Goal: Check status: Check status

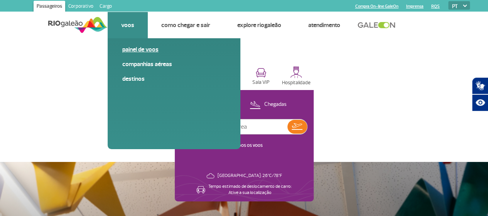
click at [138, 48] on link "Painel de voos" at bounding box center [173, 49] width 103 height 8
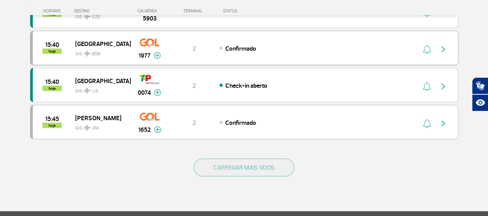
scroll to position [808, 0]
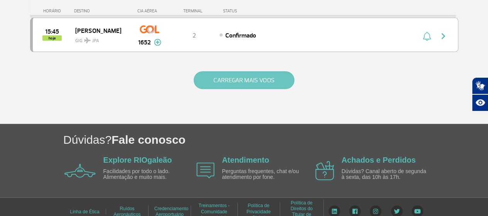
click at [247, 71] on button "CARREGAR MAIS VOOS" at bounding box center [244, 80] width 101 height 18
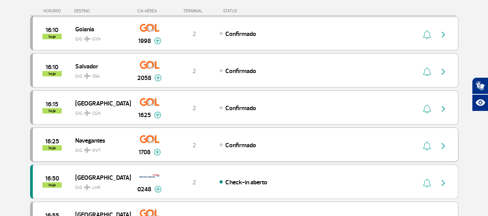
scroll to position [885, 0]
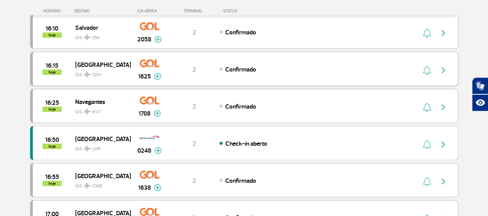
click at [169, 52] on div "16:15 hoje São Paulo GIG CGH 1625 2 Confirmado Parcerias: COPA Airlines 3600" at bounding box center [244, 69] width 428 height 34
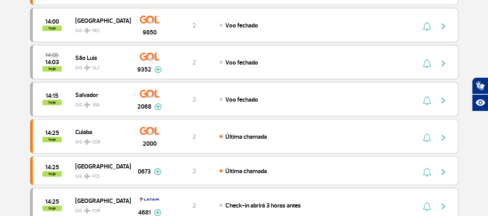
scroll to position [0, 0]
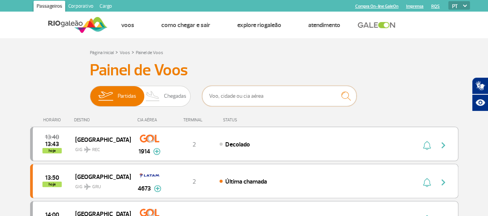
click at [244, 95] on input "text" at bounding box center [279, 96] width 154 height 20
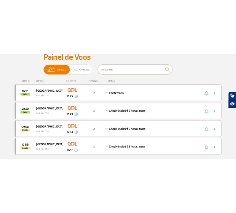
scroll to position [77, 0]
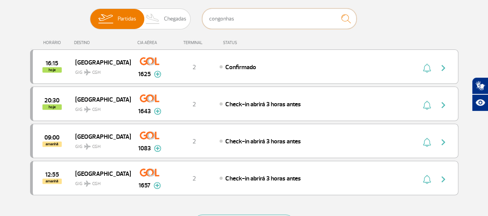
type input "congonhas"
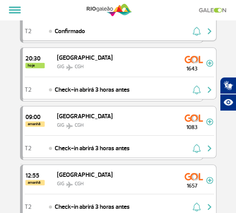
scroll to position [0, 0]
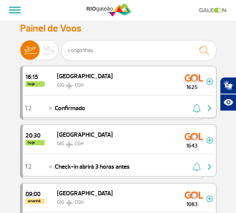
click at [135, 111] on div "T2 Confirmado" at bounding box center [120, 106] width 194 height 22
